Goal: Complete application form: Complete application form

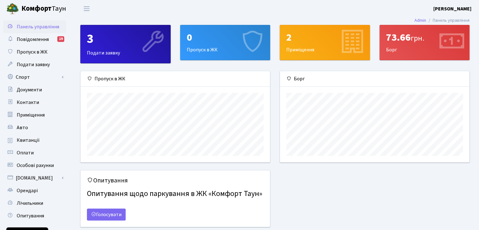
scroll to position [91, 189]
click at [226, 36] on div "0" at bounding box center [225, 38] width 77 height 12
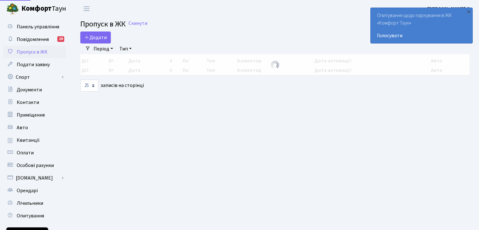
select select "25"
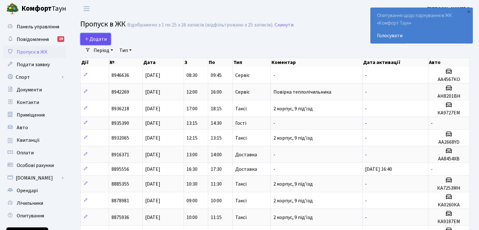
click at [98, 38] on span "Додати" at bounding box center [95, 39] width 22 height 7
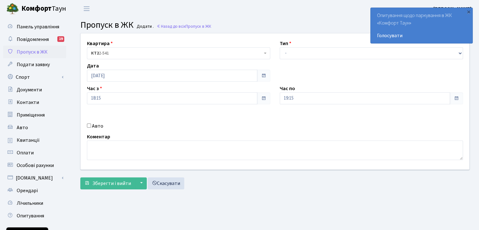
click at [455, 99] on span at bounding box center [456, 98] width 5 height 5
click at [443, 97] on input "19:15" at bounding box center [365, 98] width 170 height 12
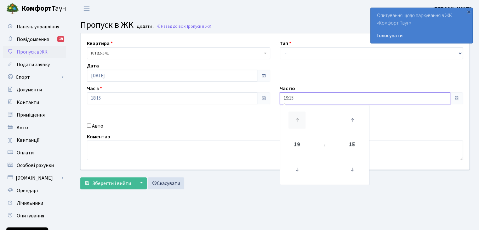
click at [296, 120] on icon at bounding box center [297, 120] width 17 height 17
type input "21:15"
click at [394, 118] on div "Квартира <b>КТ2</b>&nbsp;&nbsp;&nbsp;2-541 15, 30 КТ2 2-541 Тип - Доставка Такс…" at bounding box center [275, 101] width 398 height 136
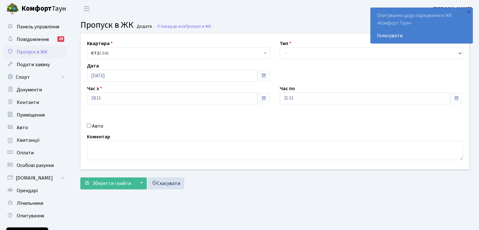
click at [85, 127] on div "Авто" at bounding box center [178, 126] width 193 height 8
click at [87, 127] on input "Авто" at bounding box center [89, 126] width 4 height 4
checkbox input "true"
click at [460, 53] on select "- Доставка Таксі Гості Сервіс" at bounding box center [371, 53] width 183 height 12
select select "1"
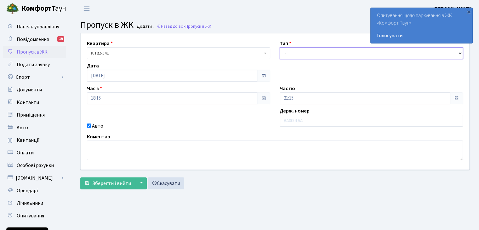
click at [280, 47] on select "- Доставка Таксі Гості Сервіс" at bounding box center [371, 53] width 183 height 12
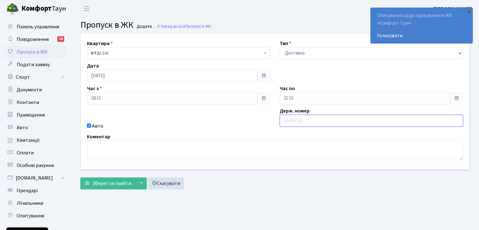
click at [303, 116] on input "text" at bounding box center [371, 121] width 183 height 12
type input "AA5242YS"
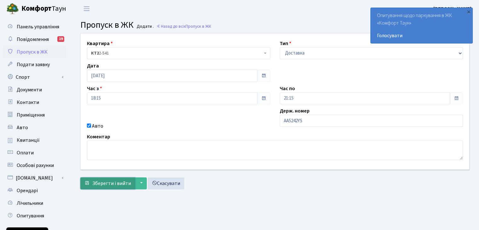
click at [100, 182] on span "Зберегти і вийти" at bounding box center [111, 183] width 39 height 7
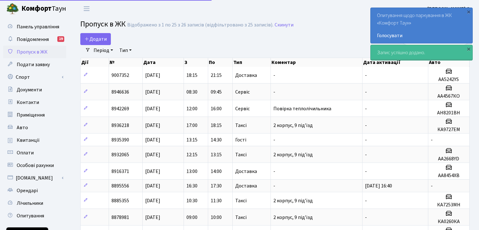
select select "25"
click at [98, 38] on span "Додати" at bounding box center [95, 39] width 22 height 7
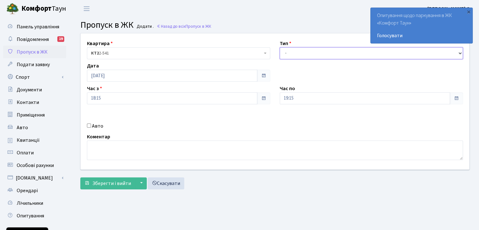
click at [459, 52] on select "- Доставка Таксі Гості Сервіс" at bounding box center [371, 53] width 183 height 12
select select "1"
click at [280, 47] on select "- Доставка Таксі Гості Сервіс" at bounding box center [371, 53] width 183 height 12
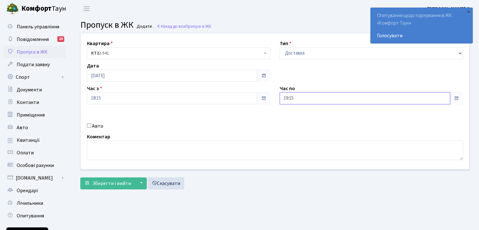
click at [326, 95] on input "19:15" at bounding box center [365, 98] width 170 height 12
click at [298, 121] on icon at bounding box center [297, 120] width 17 height 17
type input "21:15"
click at [92, 126] on label "Авто" at bounding box center [97, 126] width 11 height 8
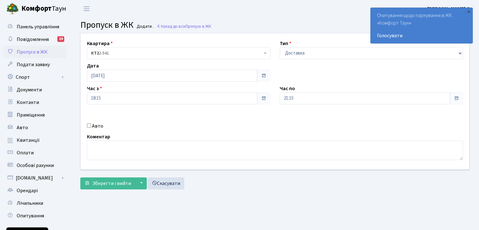
click at [91, 126] on input "Авто" at bounding box center [89, 126] width 4 height 4
checkbox input "true"
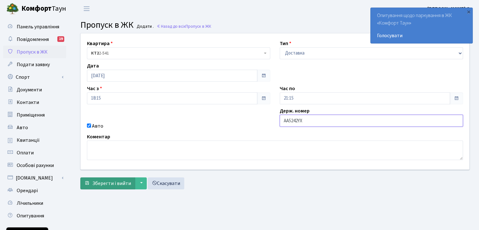
type input "AA5242YX"
click at [101, 182] on span "Зберегти і вийти" at bounding box center [111, 183] width 39 height 7
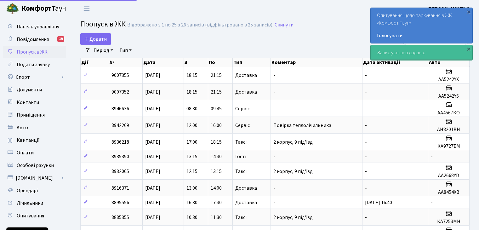
select select "25"
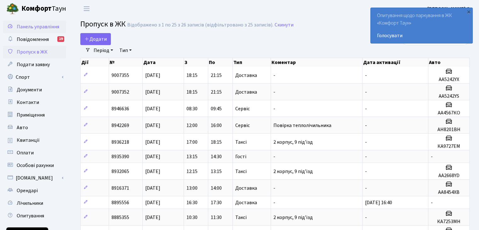
click at [32, 25] on span "Панель управління" at bounding box center [38, 26] width 43 height 7
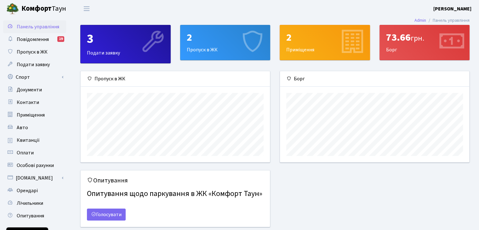
scroll to position [91, 189]
click at [222, 51] on div "2 Пропуск в ЖК" at bounding box center [226, 42] width 90 height 35
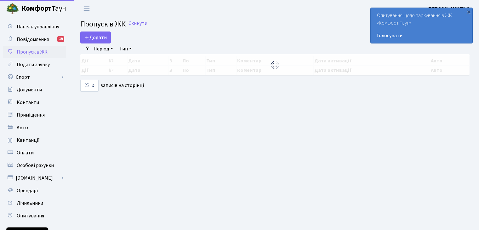
select select "25"
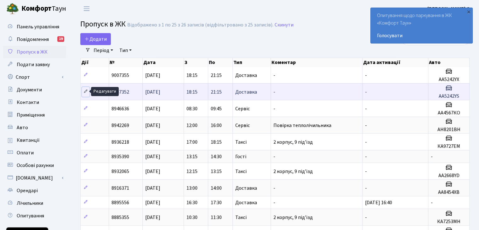
click at [88, 88] on link at bounding box center [86, 92] width 8 height 10
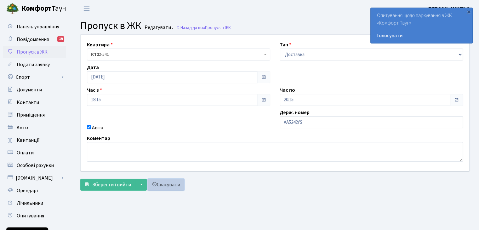
click at [176, 184] on link "Скасувати" at bounding box center [166, 185] width 37 height 12
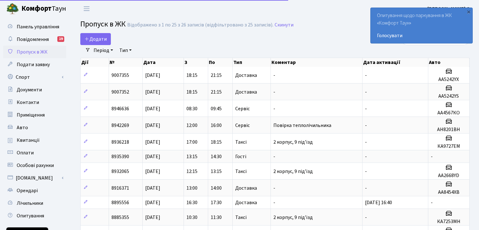
select select "25"
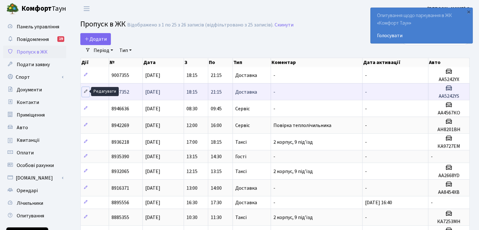
click at [87, 89] on icon at bounding box center [86, 91] width 4 height 4
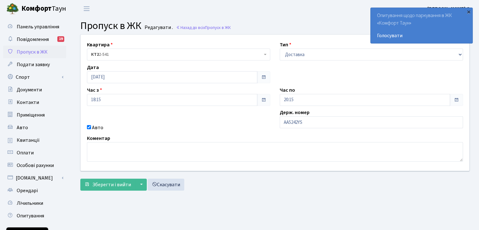
click at [470, 12] on div "×" at bounding box center [469, 12] width 6 height 6
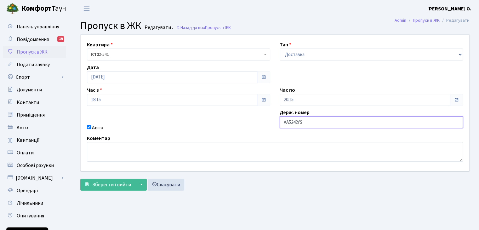
click at [321, 122] on input "AA5242YS" at bounding box center [371, 122] width 183 height 12
type input "AA5242YC"
click at [108, 185] on span "Зберегти і вийти" at bounding box center [111, 184] width 39 height 7
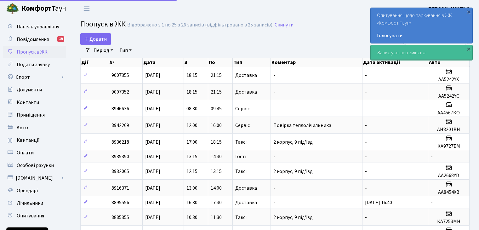
select select "25"
